Goal: Information Seeking & Learning: Compare options

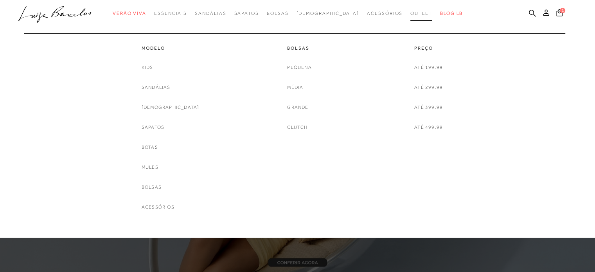
click at [410, 12] on span "Outlet" at bounding box center [421, 13] width 22 height 5
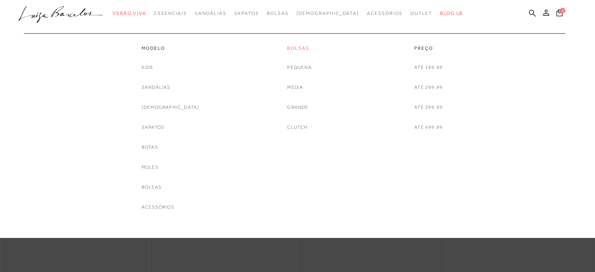
click at [298, 49] on link "Bolsas" at bounding box center [299, 48] width 24 height 7
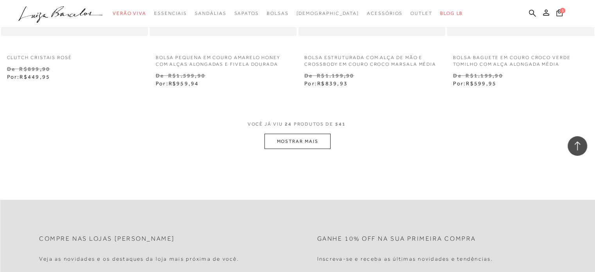
scroll to position [1644, 0]
click at [305, 139] on button "MOSTRAR MAIS" at bounding box center [298, 140] width 66 height 15
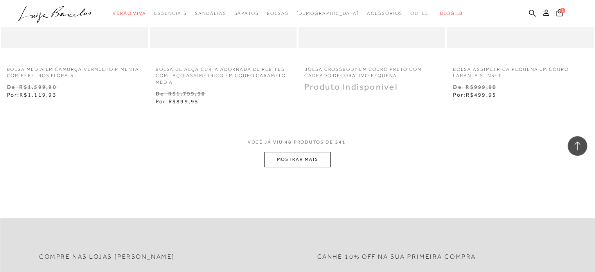
scroll to position [3326, 0]
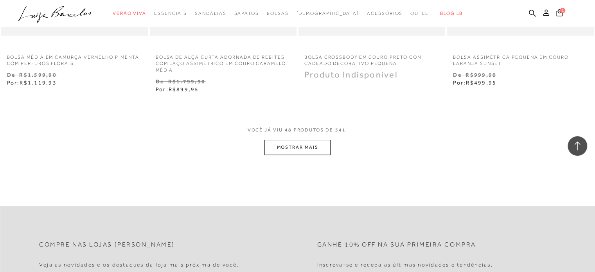
click at [315, 144] on button "MOSTRAR MAIS" at bounding box center [298, 147] width 66 height 15
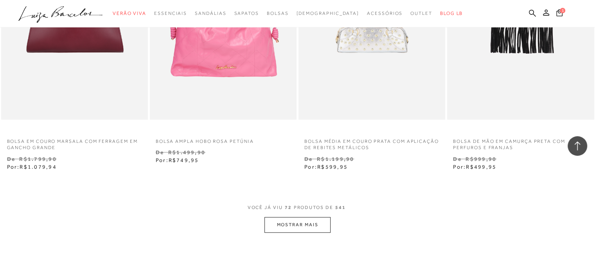
scroll to position [4970, 0]
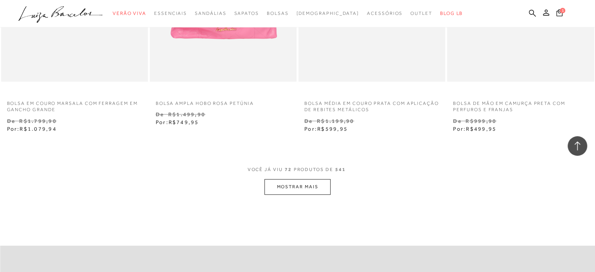
click at [297, 185] on button "MOSTRAR MAIS" at bounding box center [298, 186] width 66 height 15
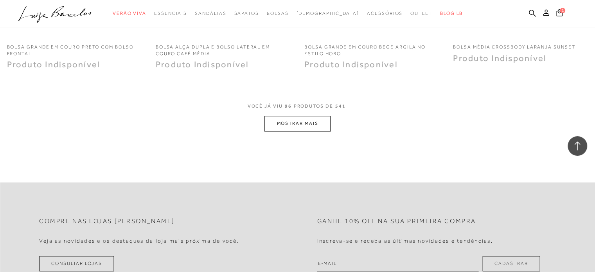
scroll to position [6691, 0]
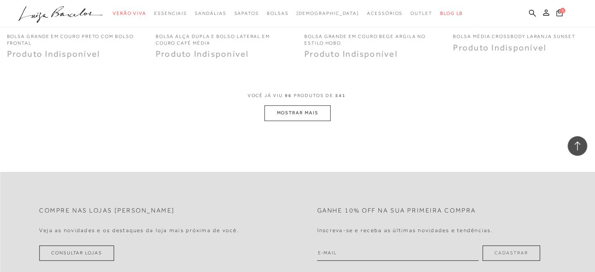
click at [324, 109] on button "MOSTRAR MAIS" at bounding box center [298, 112] width 66 height 15
click at [322, 110] on div "Loading..." at bounding box center [297, 136] width 595 height 272
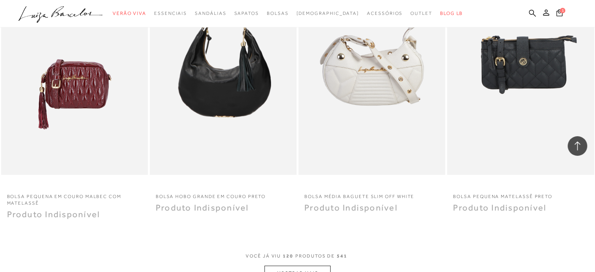
scroll to position [8178, 0]
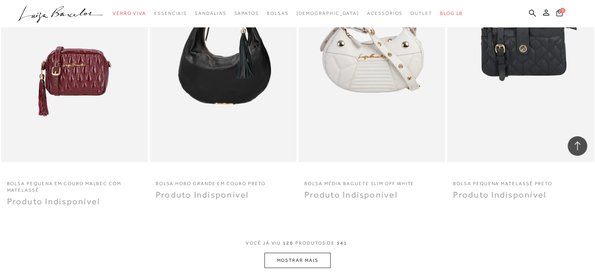
click at [315, 257] on button "MOSTRAR MAIS" at bounding box center [298, 260] width 66 height 15
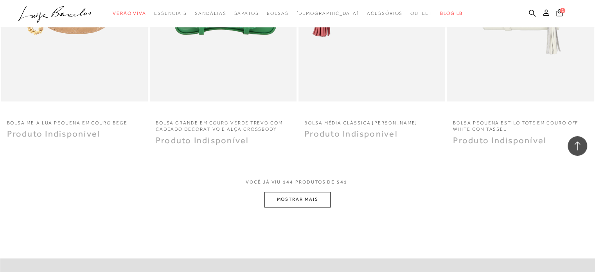
scroll to position [9900, 0]
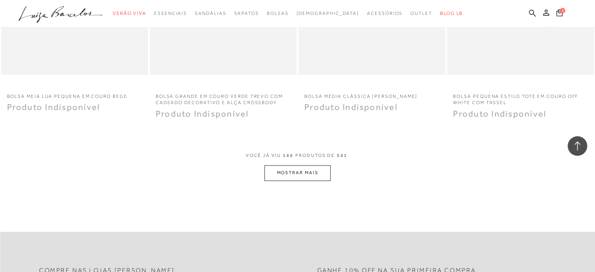
click at [579, 148] on icon at bounding box center [577, 146] width 10 height 10
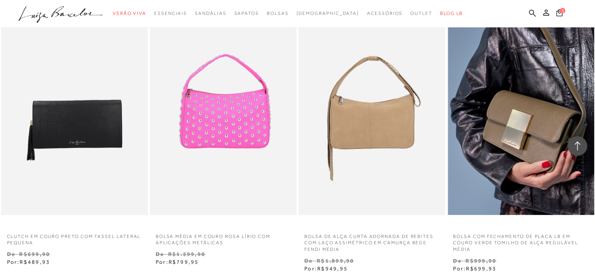
scroll to position [1174, 0]
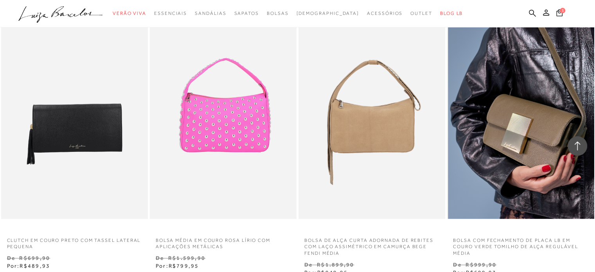
click at [517, 128] on img at bounding box center [521, 108] width 146 height 220
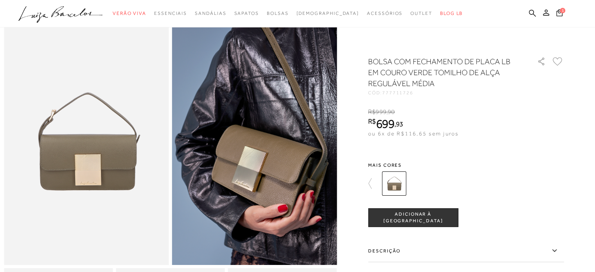
scroll to position [39, 0]
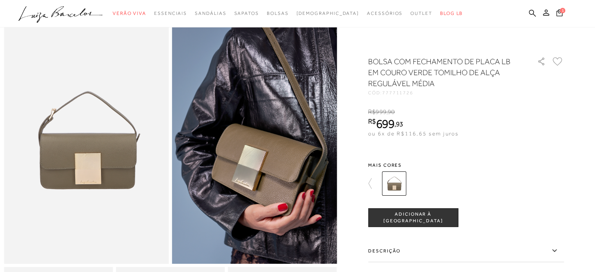
click at [374, 185] on icon at bounding box center [373, 183] width 11 height 11
click at [385, 184] on img at bounding box center [380, 183] width 24 height 24
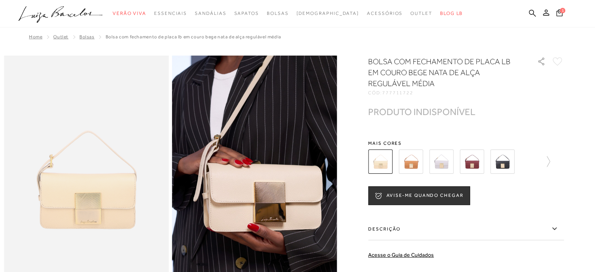
click at [418, 166] on img at bounding box center [411, 161] width 24 height 24
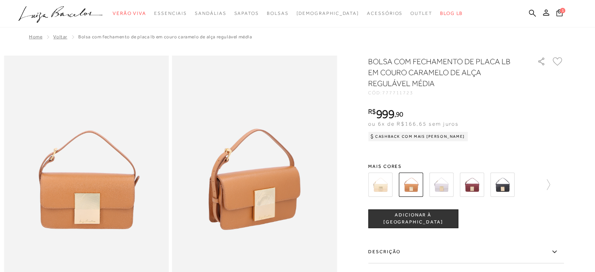
click at [441, 180] on img at bounding box center [441, 185] width 24 height 24
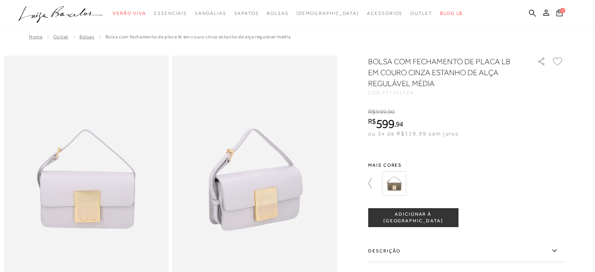
click at [372, 182] on icon at bounding box center [373, 183] width 11 height 11
click at [469, 181] on img at bounding box center [472, 183] width 24 height 24
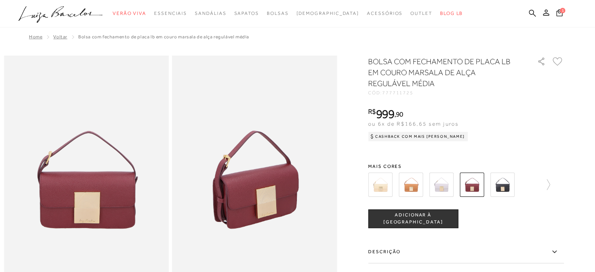
click at [502, 182] on img at bounding box center [502, 185] width 24 height 24
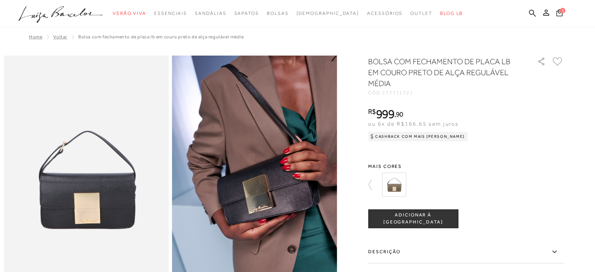
click at [398, 181] on img at bounding box center [394, 185] width 24 height 24
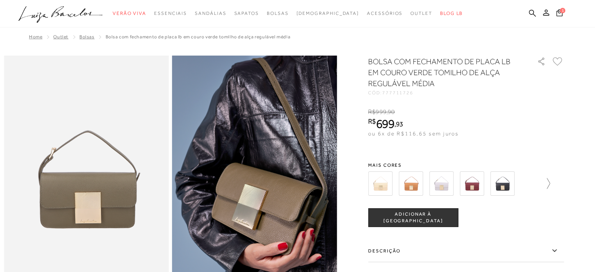
click at [549, 184] on icon at bounding box center [544, 183] width 11 height 11
click at [373, 182] on icon at bounding box center [373, 183] width 11 height 11
click at [444, 180] on img at bounding box center [441, 183] width 24 height 24
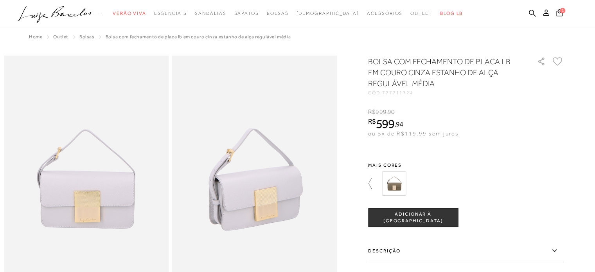
click at [371, 183] on icon at bounding box center [373, 183] width 11 height 11
click at [381, 184] on img at bounding box center [380, 183] width 24 height 24
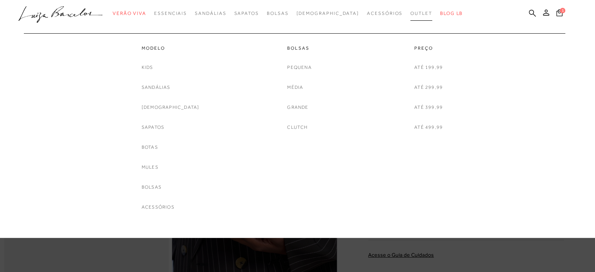
click at [411, 13] on span "Outlet" at bounding box center [421, 13] width 22 height 5
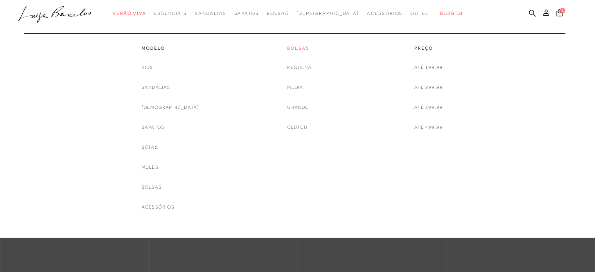
click at [295, 48] on link "Bolsas" at bounding box center [299, 48] width 24 height 7
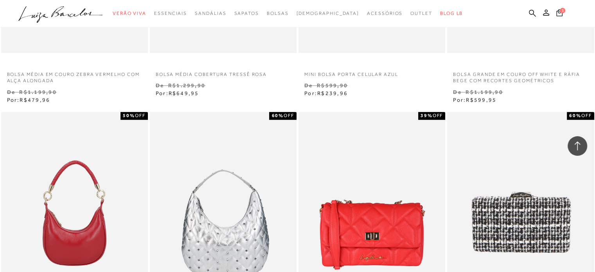
scroll to position [783, 0]
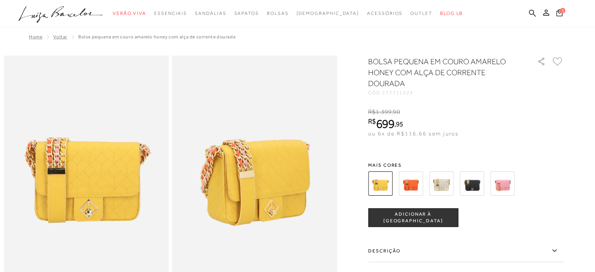
click at [417, 183] on img at bounding box center [411, 183] width 24 height 24
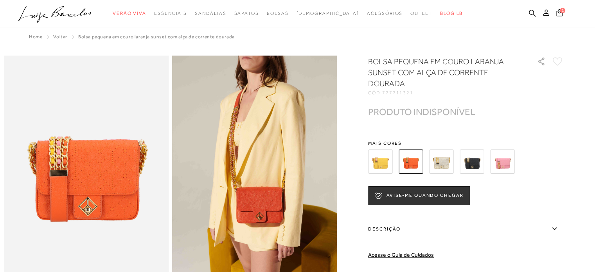
click at [443, 166] on img at bounding box center [441, 161] width 24 height 24
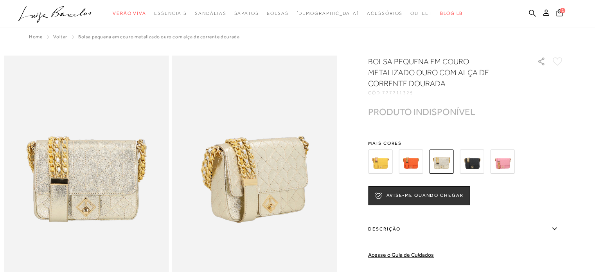
click at [478, 160] on img at bounding box center [472, 161] width 24 height 24
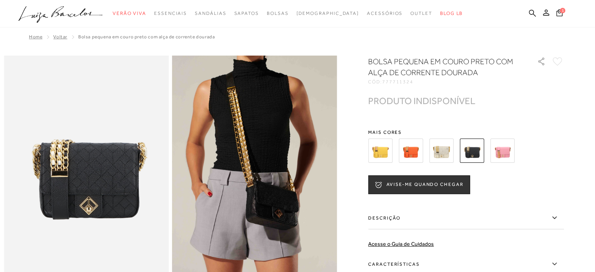
click at [506, 153] on img at bounding box center [502, 151] width 24 height 24
